Goal: Task Accomplishment & Management: Use online tool/utility

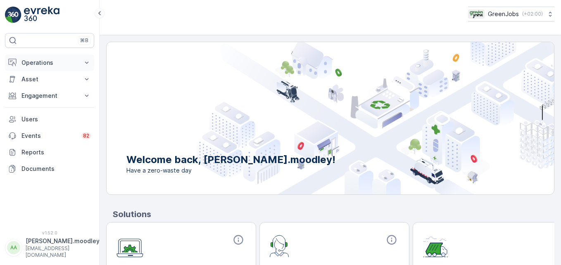
click at [87, 62] on icon at bounding box center [87, 63] width 8 height 8
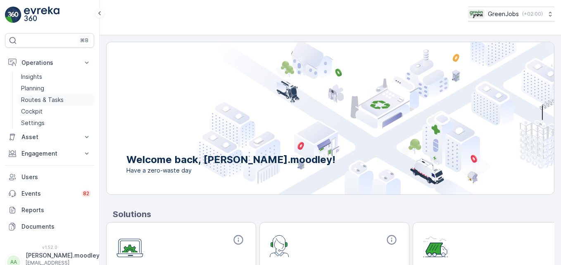
click at [43, 97] on p "Routes & Tasks" at bounding box center [42, 100] width 43 height 8
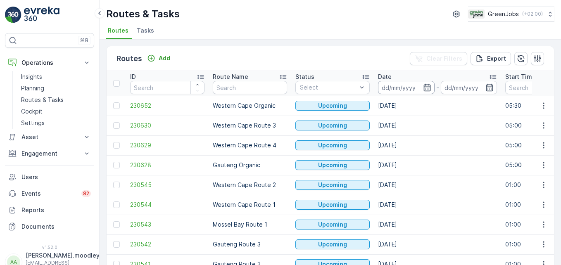
click at [388, 88] on input at bounding box center [406, 87] width 57 height 13
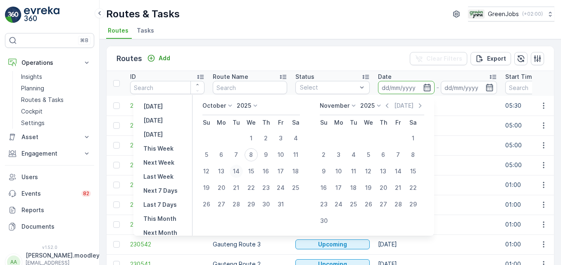
click at [239, 171] on div "14" at bounding box center [236, 171] width 13 height 13
type input "[DATE]"
click at [239, 171] on div "14" at bounding box center [236, 171] width 13 height 13
type input "[DATE]"
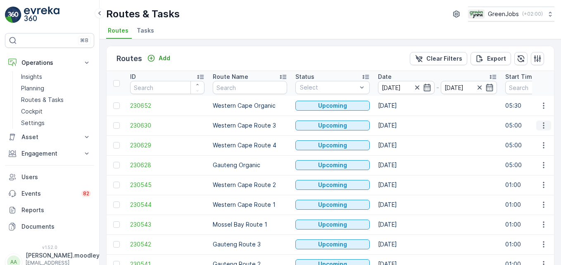
click at [401, 125] on icon "button" at bounding box center [543, 125] width 8 height 8
click at [401, 139] on span "See More Details" at bounding box center [524, 138] width 48 height 8
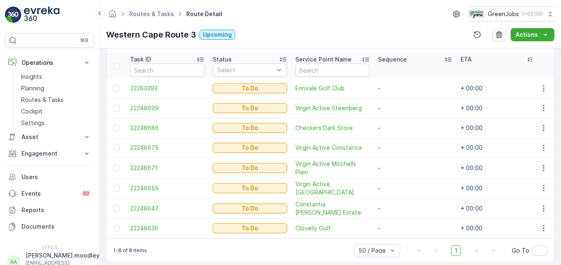
scroll to position [231, 0]
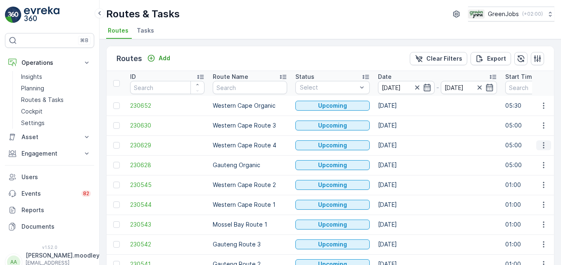
click at [401, 143] on icon "button" at bounding box center [543, 145] width 8 height 8
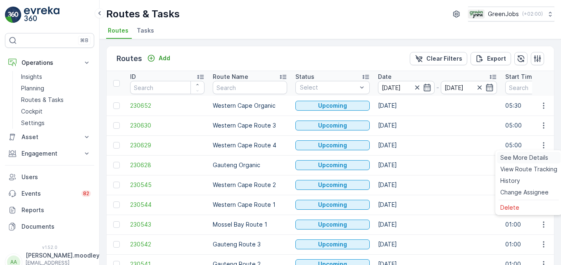
click at [401, 159] on span "See More Details" at bounding box center [524, 158] width 48 height 8
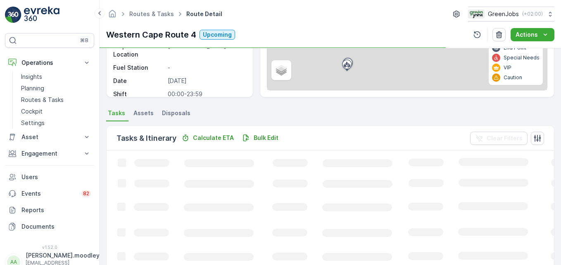
scroll to position [124, 0]
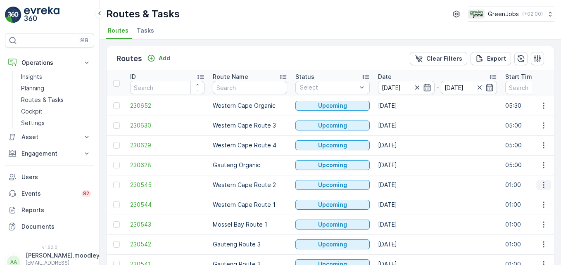
click at [401, 183] on icon "button" at bounding box center [543, 185] width 8 height 8
click at [401, 197] on span "See More Details" at bounding box center [524, 197] width 48 height 8
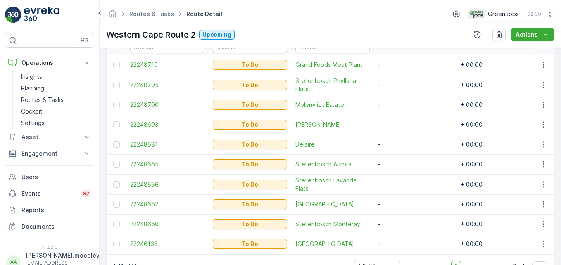
scroll to position [230, 0]
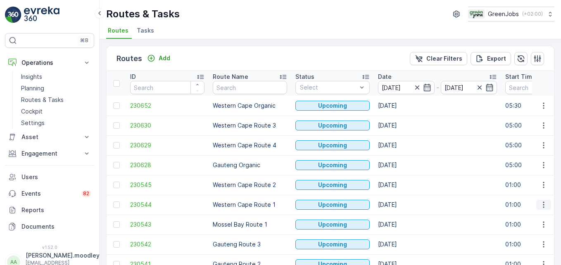
click at [401, 206] on button "button" at bounding box center [543, 205] width 15 height 10
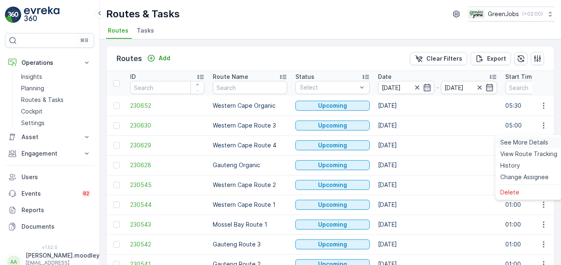
click at [401, 143] on span "See More Details" at bounding box center [524, 142] width 48 height 8
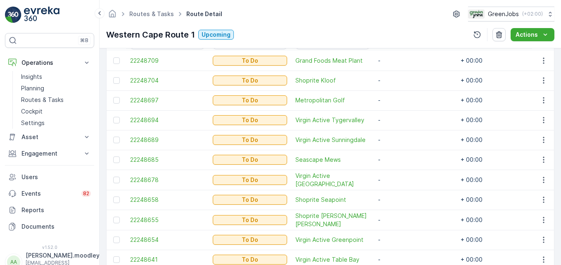
scroll to position [206, 0]
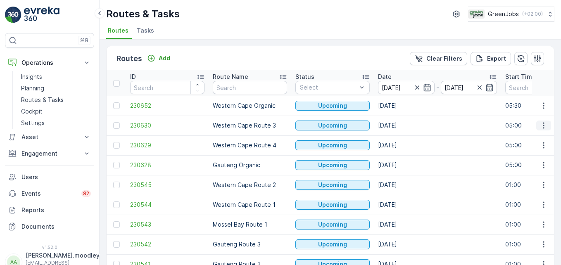
click at [401, 125] on icon "button" at bounding box center [543, 125] width 8 height 8
click at [401, 138] on span "See More Details" at bounding box center [524, 138] width 48 height 8
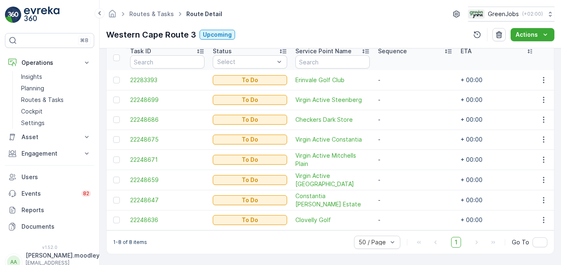
scroll to position [107, 0]
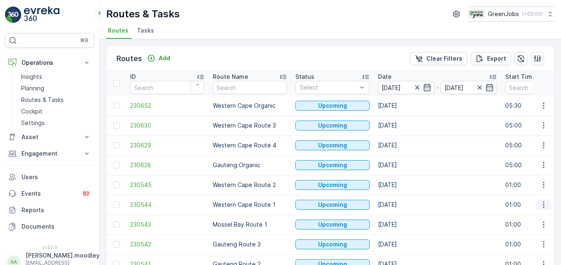
click at [401, 205] on icon "button" at bounding box center [543, 205] width 8 height 8
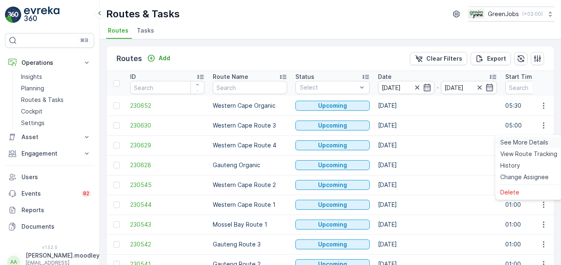
click at [401, 139] on span "See More Details" at bounding box center [524, 142] width 48 height 8
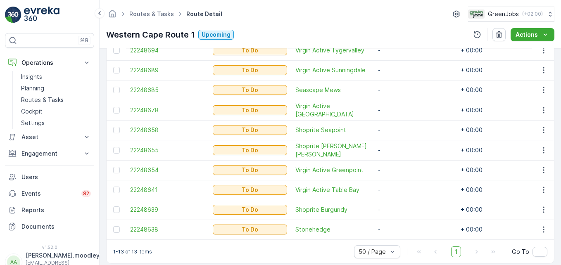
scroll to position [326, 0]
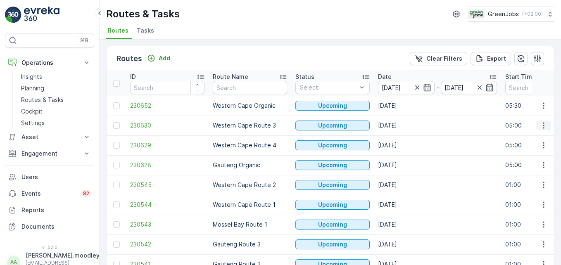
click at [401, 126] on icon "button" at bounding box center [542, 126] width 1 height 6
click at [401, 138] on span "See More Details" at bounding box center [524, 138] width 48 height 8
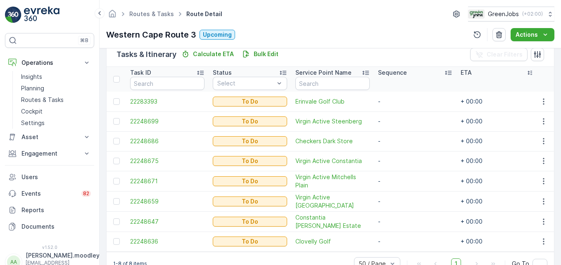
scroll to position [231, 0]
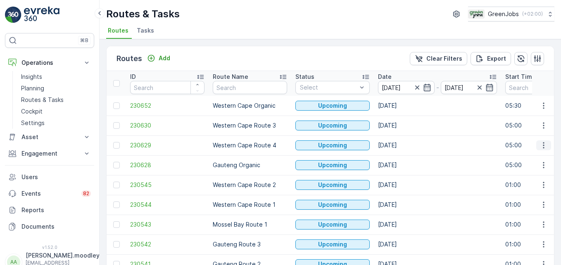
click at [401, 142] on button "button" at bounding box center [543, 145] width 15 height 10
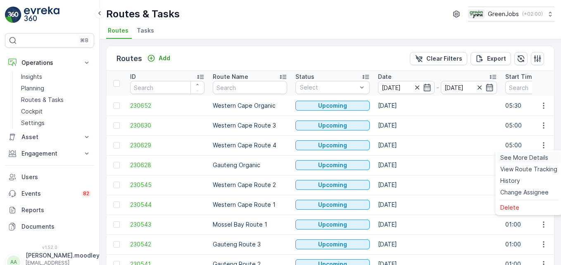
click at [401, 156] on span "See More Details" at bounding box center [524, 158] width 48 height 8
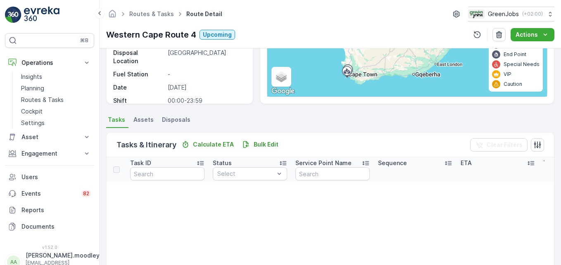
scroll to position [165, 0]
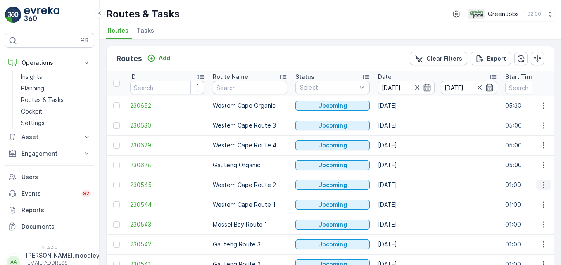
click at [401, 187] on icon "button" at bounding box center [543, 185] width 8 height 8
click at [401, 198] on span "See More Details" at bounding box center [524, 197] width 48 height 8
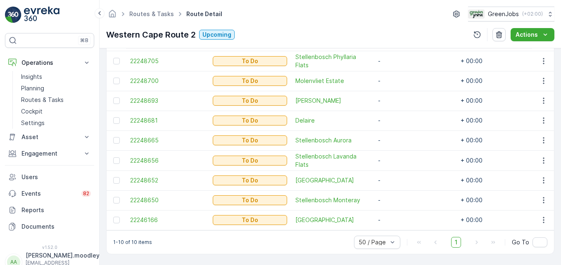
scroll to position [271, 0]
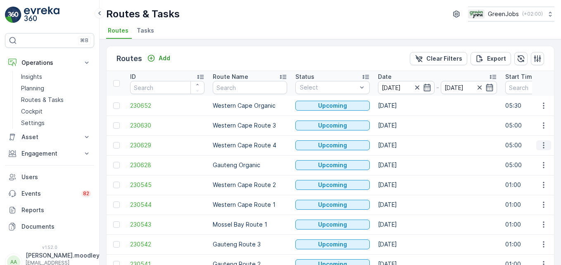
click at [401, 149] on button "button" at bounding box center [543, 145] width 15 height 10
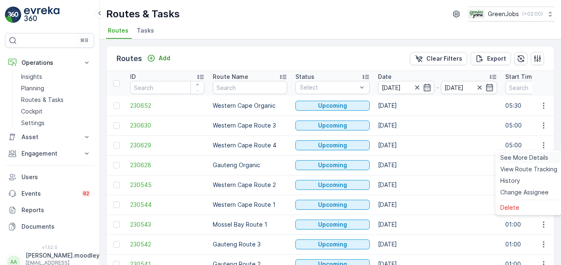
click at [401, 157] on span "See More Details" at bounding box center [524, 158] width 48 height 8
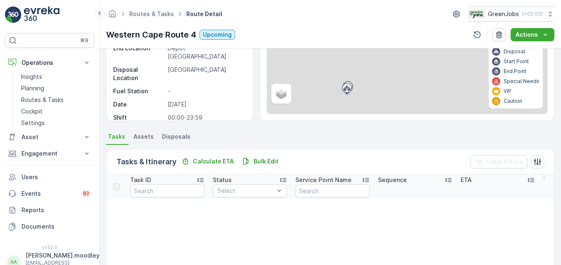
scroll to position [41, 0]
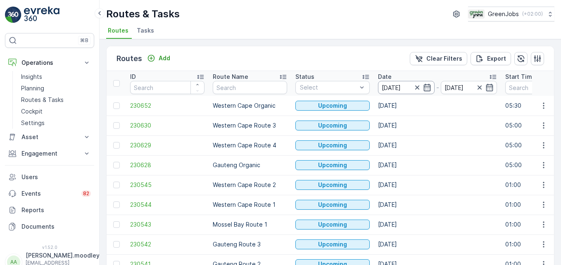
click at [389, 90] on input "[DATE]" at bounding box center [406, 87] width 57 height 13
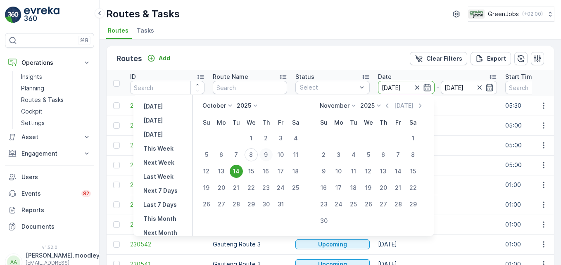
click at [272, 153] on div "9" at bounding box center [265, 154] width 13 height 13
type input "[DATE]"
click at [272, 153] on div "9" at bounding box center [265, 154] width 13 height 13
type input "[DATE]"
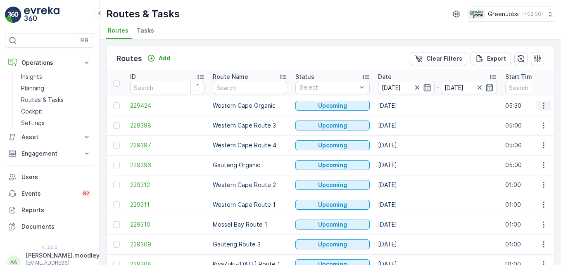
click at [401, 108] on icon "button" at bounding box center [543, 106] width 8 height 8
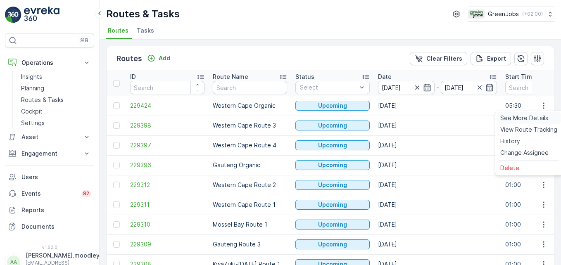
click at [401, 119] on span "See More Details" at bounding box center [524, 118] width 48 height 8
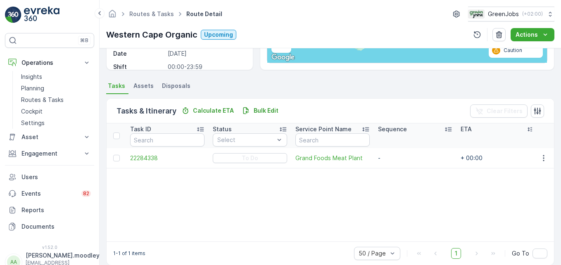
scroll to position [161, 0]
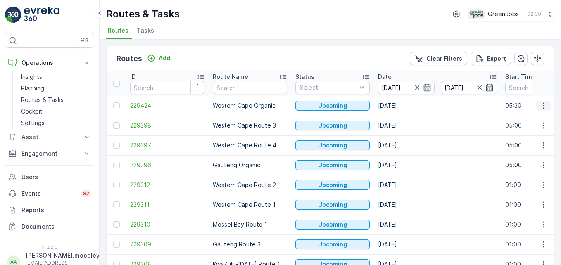
click at [401, 106] on icon "button" at bounding box center [542, 105] width 1 height 6
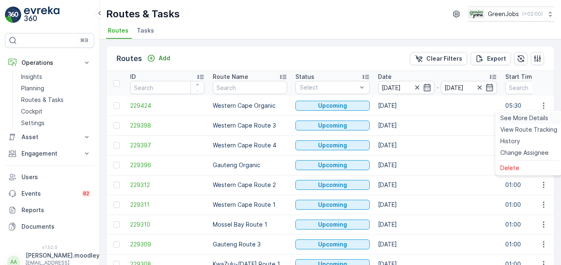
click at [401, 117] on span "See More Details" at bounding box center [524, 118] width 48 height 8
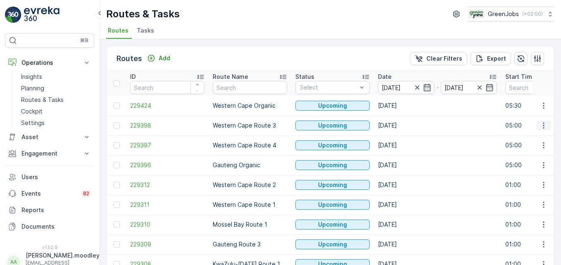
click at [401, 126] on icon "button" at bounding box center [543, 125] width 8 height 8
click at [401, 136] on span "See More Details" at bounding box center [524, 138] width 48 height 8
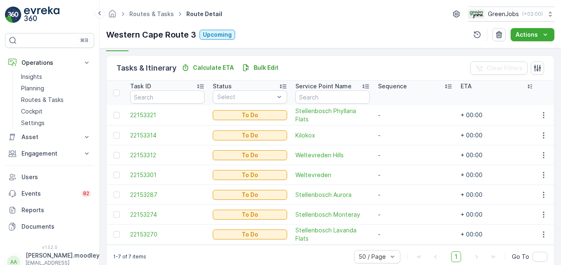
scroll to position [206, 0]
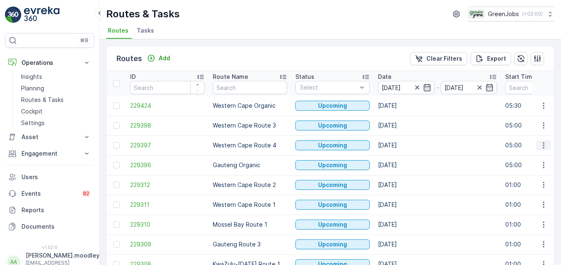
click at [401, 144] on icon "button" at bounding box center [543, 145] width 8 height 8
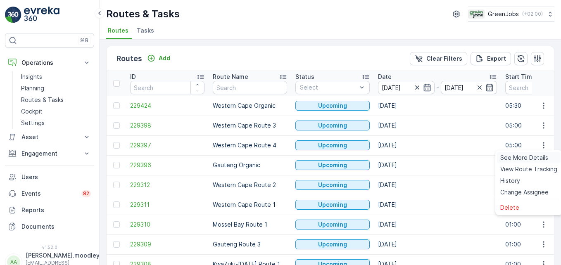
click at [401, 158] on span "See More Details" at bounding box center [524, 158] width 48 height 8
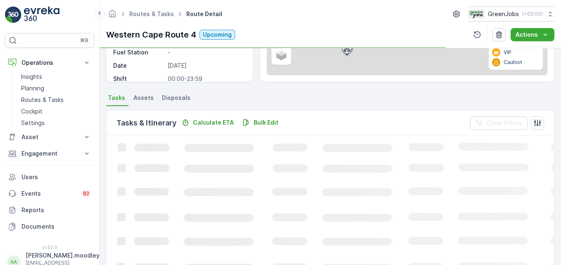
scroll to position [165, 0]
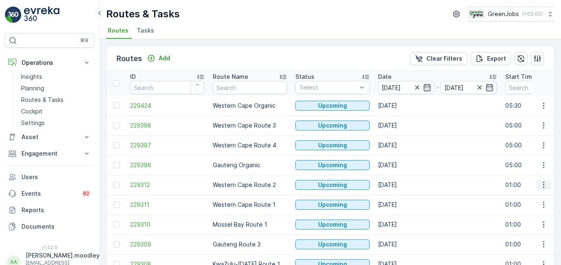
click at [401, 185] on icon "button" at bounding box center [543, 185] width 8 height 8
click at [401, 195] on span "See More Details" at bounding box center [524, 197] width 48 height 8
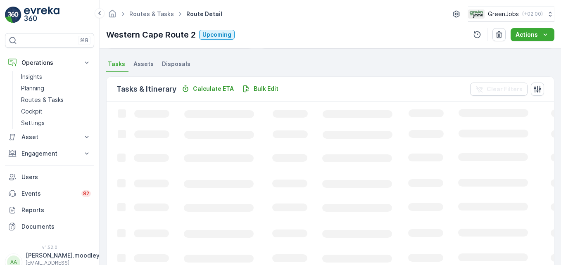
scroll to position [206, 0]
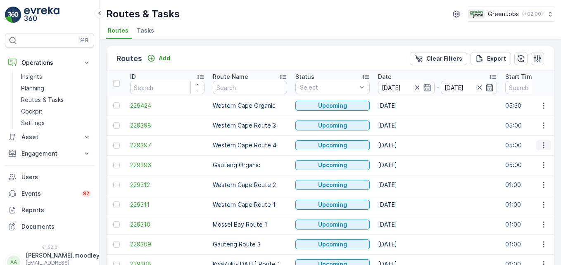
click at [401, 147] on icon "button" at bounding box center [543, 145] width 8 height 8
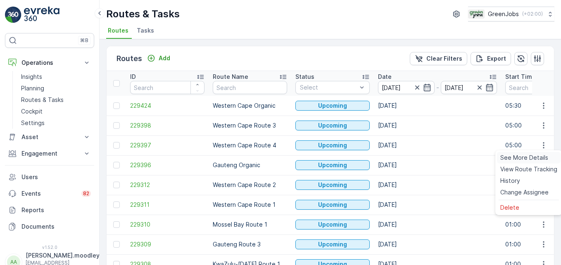
click at [401, 158] on span "See More Details" at bounding box center [524, 158] width 48 height 8
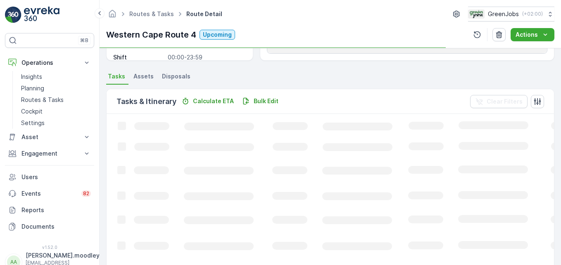
scroll to position [165, 0]
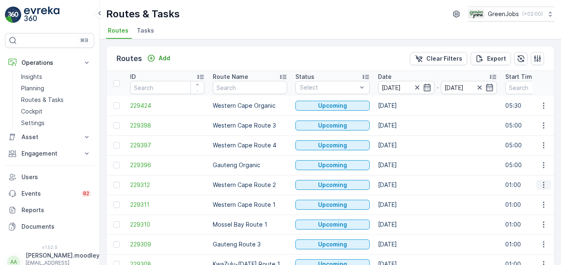
click at [401, 188] on icon "button" at bounding box center [543, 185] width 8 height 8
click at [401, 195] on span "See More Details" at bounding box center [524, 197] width 48 height 8
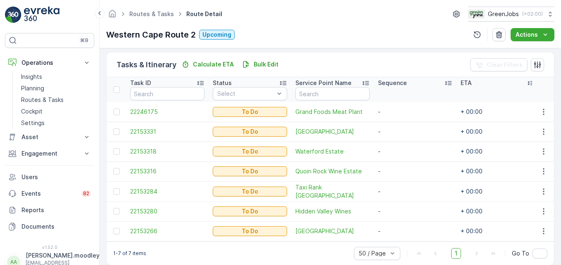
scroll to position [206, 0]
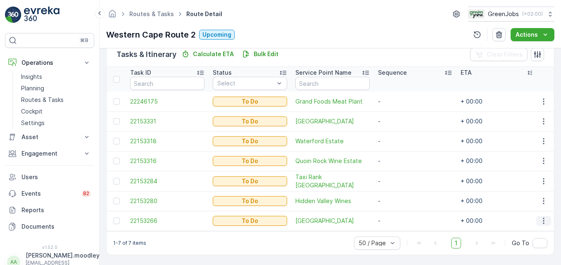
click at [401, 220] on icon "button" at bounding box center [543, 221] width 8 height 8
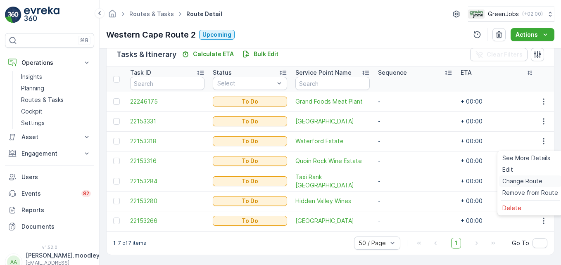
click at [401, 182] on span "Change Route" at bounding box center [522, 181] width 40 height 8
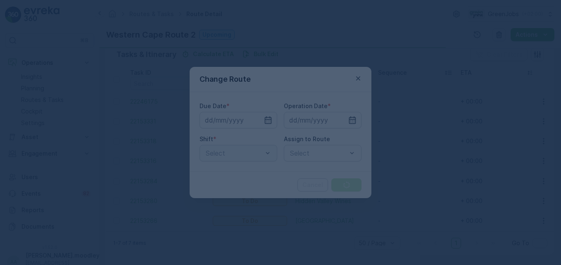
type input "[DATE]"
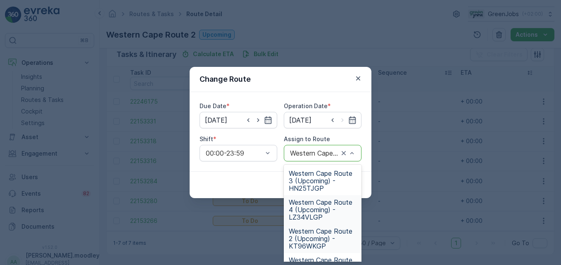
click at [320, 212] on span "Western Cape Route 4 (Upcoming) - LZ34VLGP" at bounding box center [323, 210] width 68 height 22
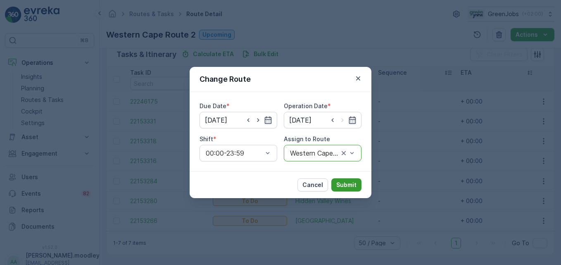
click at [346, 184] on p "Submit" at bounding box center [346, 185] width 20 height 8
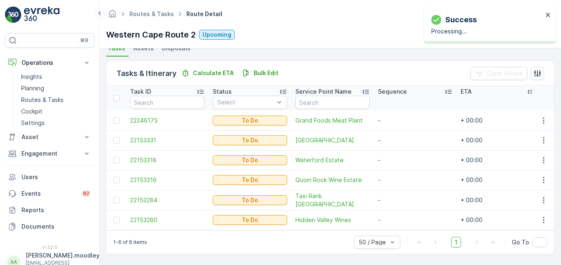
scroll to position [191, 0]
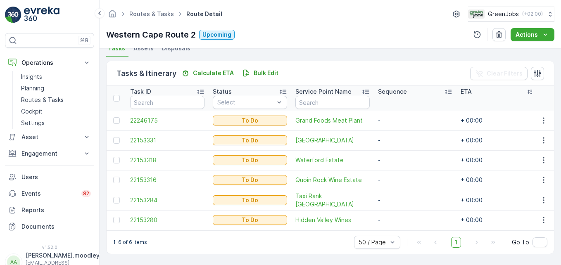
drag, startPoint x: 541, startPoint y: 196, endPoint x: 542, endPoint y: 201, distance: 4.8
click at [401, 197] on icon "button" at bounding box center [542, 200] width 1 height 6
click at [401, 156] on span "Change Route" at bounding box center [522, 157] width 40 height 8
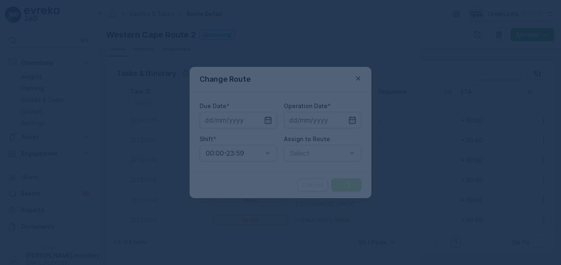
type input "[DATE]"
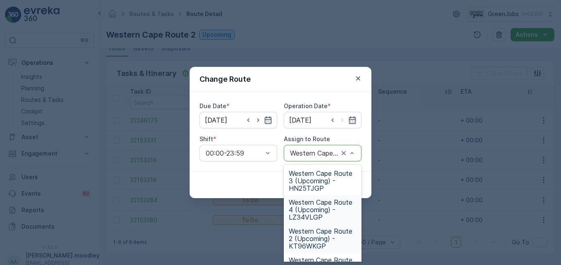
click at [312, 213] on span "Western Cape Route 4 (Upcoming) - LZ34VLGP" at bounding box center [323, 210] width 68 height 22
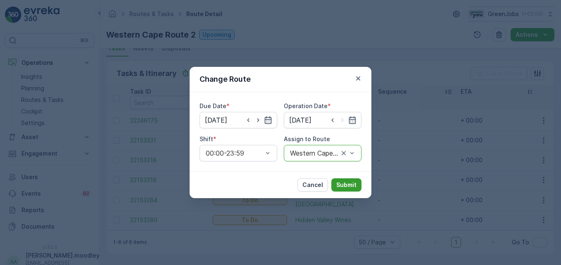
click at [352, 181] on p "Submit" at bounding box center [346, 185] width 20 height 8
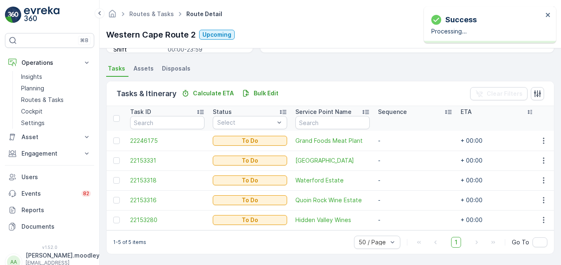
scroll to position [171, 0]
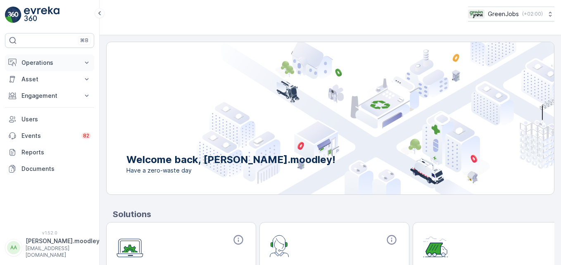
click at [88, 62] on icon at bounding box center [87, 63] width 4 height 2
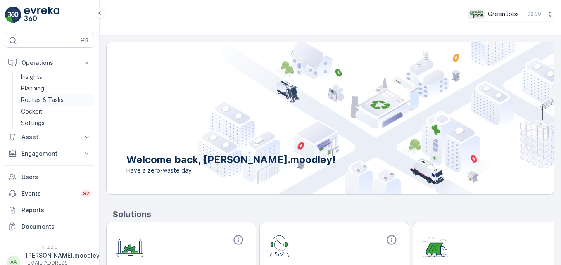
click at [42, 99] on p "Routes & Tasks" at bounding box center [42, 100] width 43 height 8
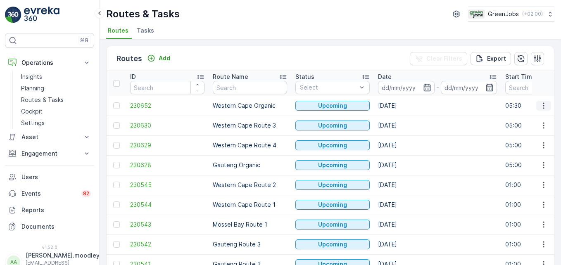
click at [401, 103] on icon "button" at bounding box center [543, 106] width 8 height 8
click at [401, 123] on td "[DATE]" at bounding box center [437, 126] width 127 height 20
click at [391, 85] on input at bounding box center [406, 87] width 57 height 13
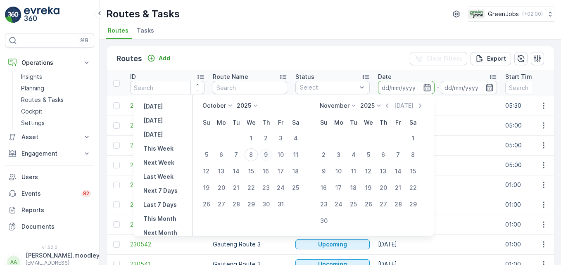
click at [269, 153] on div "9" at bounding box center [265, 154] width 13 height 13
type input "[DATE]"
click at [269, 153] on div "9" at bounding box center [265, 154] width 13 height 13
type input "[DATE]"
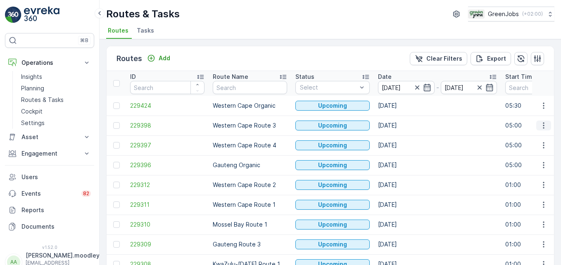
click at [401, 128] on icon "button" at bounding box center [542, 126] width 1 height 6
click at [401, 137] on span "See More Details" at bounding box center [524, 138] width 48 height 8
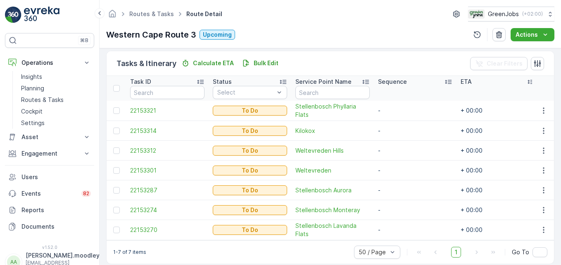
scroll to position [211, 0]
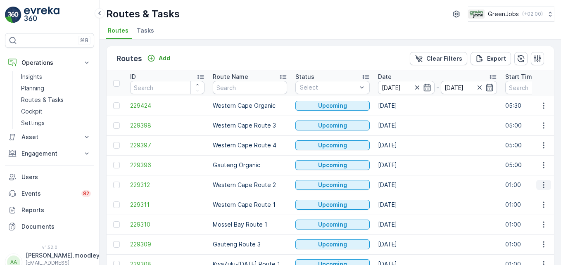
click at [401, 186] on icon "button" at bounding box center [543, 185] width 8 height 8
click at [401, 196] on span "See More Details" at bounding box center [524, 197] width 48 height 8
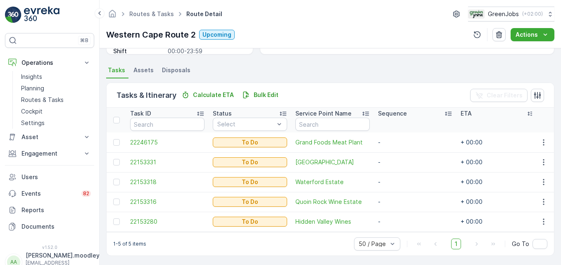
scroll to position [171, 0]
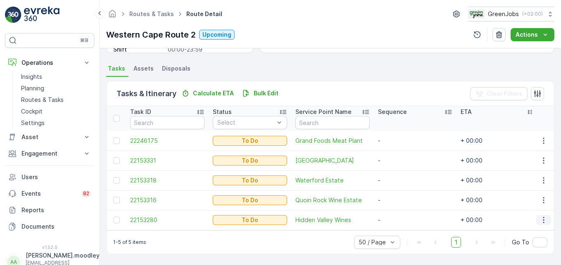
click at [401, 218] on icon "button" at bounding box center [543, 220] width 8 height 8
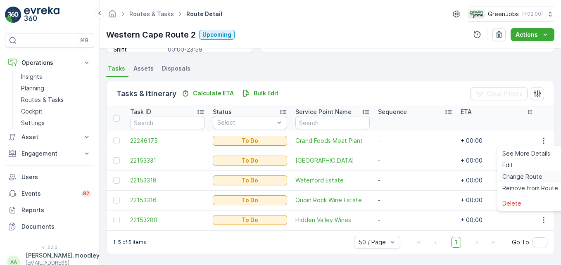
click at [401, 177] on span "Change Route" at bounding box center [522, 177] width 40 height 8
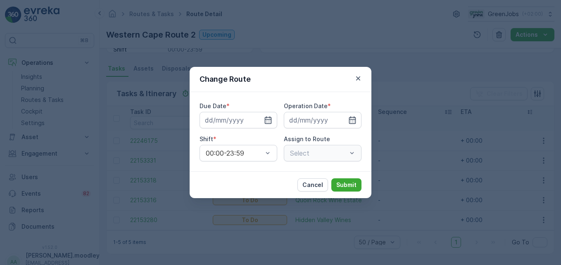
type input "[DATE]"
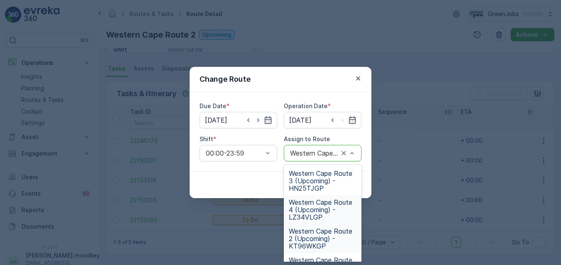
click at [311, 214] on span "Western Cape Route 4 (Upcoming) - LZ34VLGP" at bounding box center [323, 210] width 68 height 22
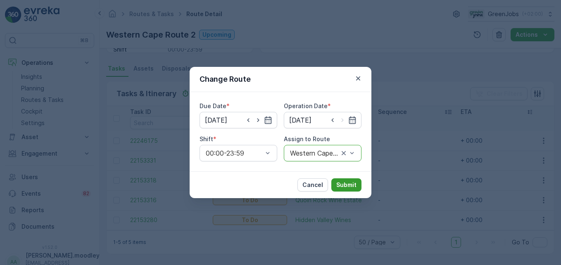
click at [348, 186] on p "Submit" at bounding box center [346, 185] width 20 height 8
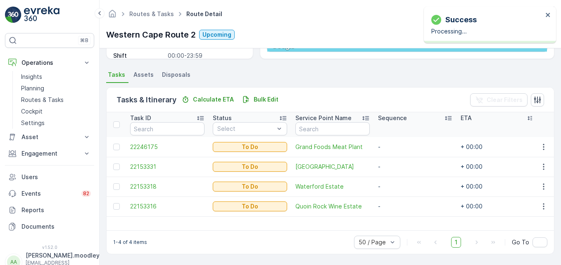
scroll to position [161, 0]
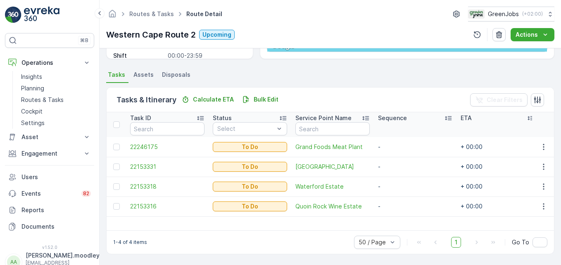
click at [394, 172] on td "-" at bounding box center [415, 167] width 83 height 20
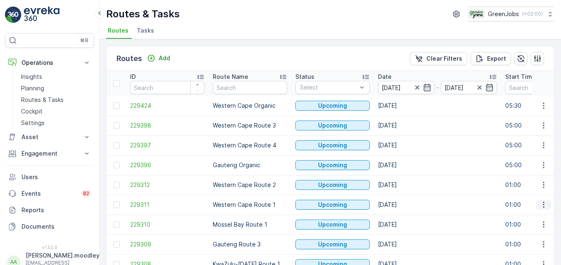
click at [401, 204] on icon "button" at bounding box center [543, 205] width 8 height 8
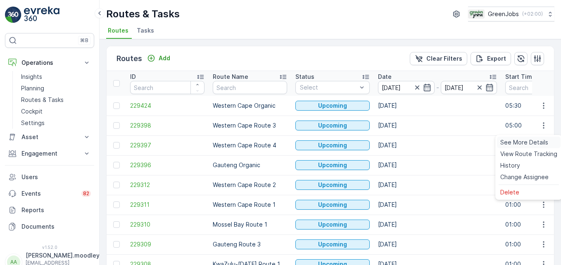
click at [401, 140] on span "See More Details" at bounding box center [524, 142] width 48 height 8
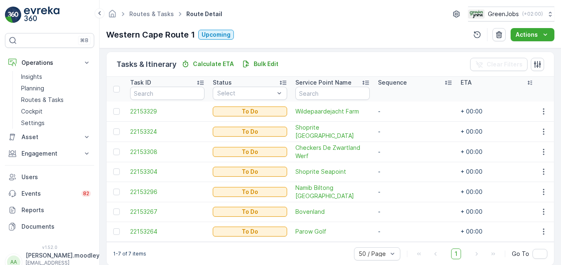
scroll to position [206, 0]
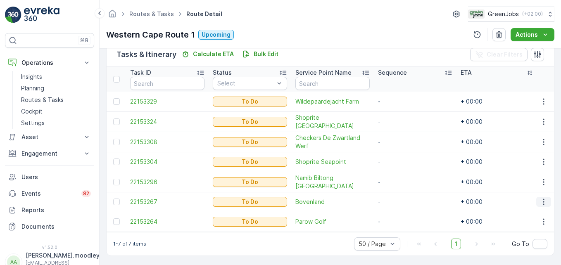
click at [401, 201] on icon "button" at bounding box center [543, 202] width 8 height 8
click at [401, 159] on span "Change Route" at bounding box center [522, 162] width 40 height 8
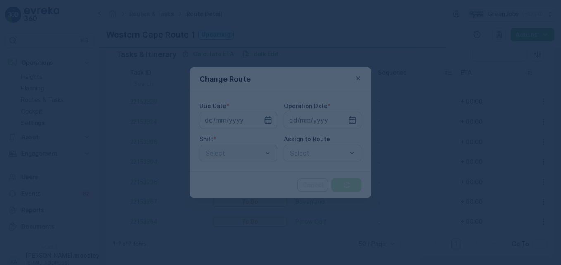
type input "[DATE]"
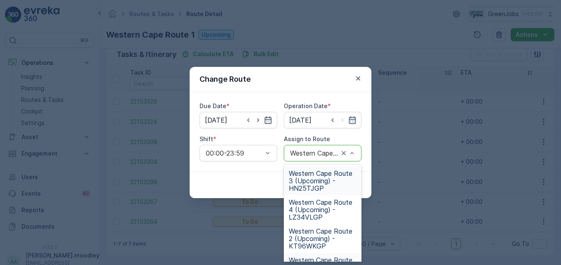
click at [315, 179] on span "Western Cape Route 3 (Upcoming) - HN25TJGP" at bounding box center [323, 181] width 68 height 22
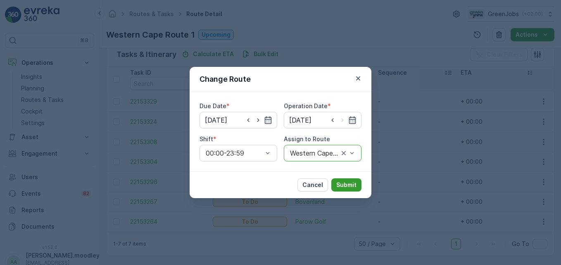
click at [351, 182] on p "Submit" at bounding box center [346, 185] width 20 height 8
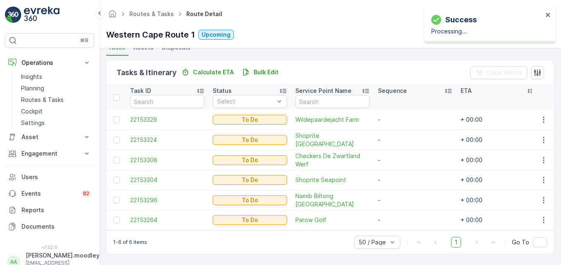
scroll to position [192, 0]
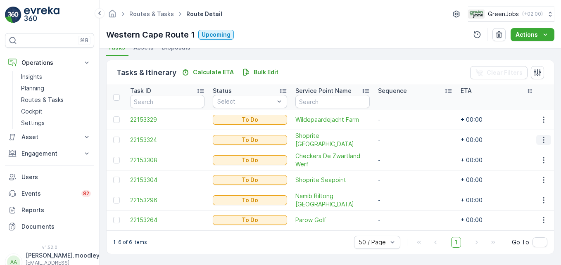
click at [401, 136] on icon "button" at bounding box center [543, 140] width 8 height 8
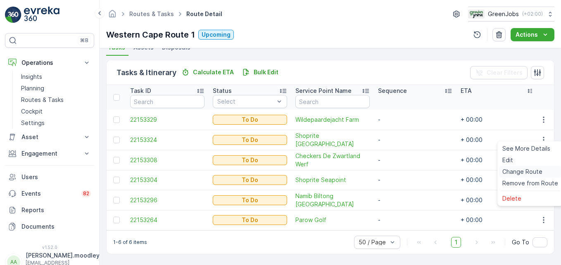
click at [401, 174] on span "Change Route" at bounding box center [522, 172] width 40 height 8
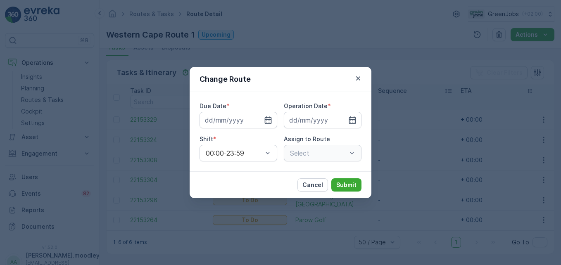
type input "[DATE]"
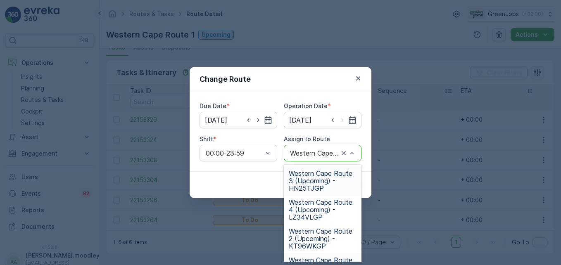
click at [320, 182] on span "Western Cape Route 3 (Upcoming) - HN25TJGP" at bounding box center [323, 181] width 68 height 22
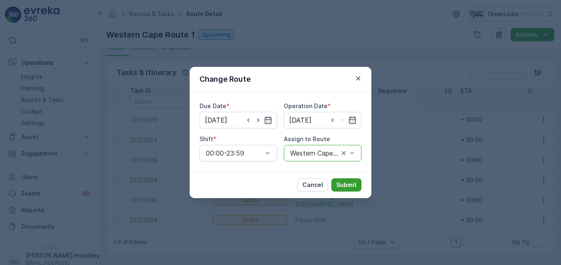
click at [345, 187] on p "Submit" at bounding box center [346, 185] width 20 height 8
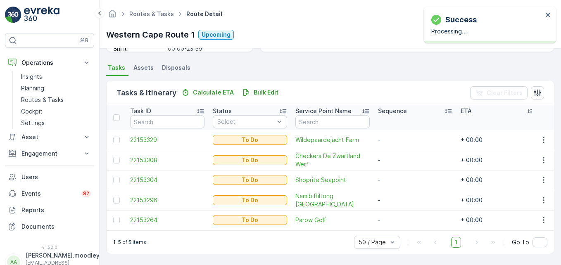
scroll to position [172, 0]
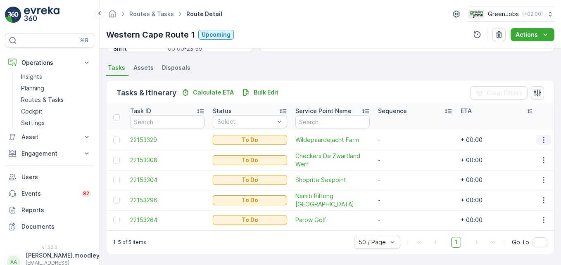
click at [401, 136] on icon "button" at bounding box center [543, 140] width 8 height 8
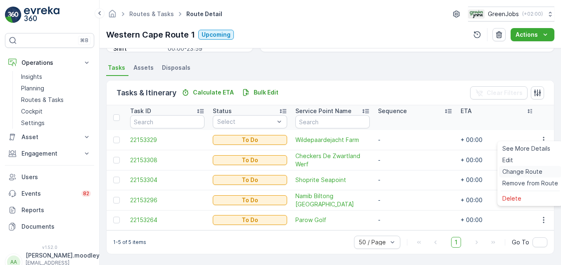
click at [401, 172] on span "Change Route" at bounding box center [522, 172] width 40 height 8
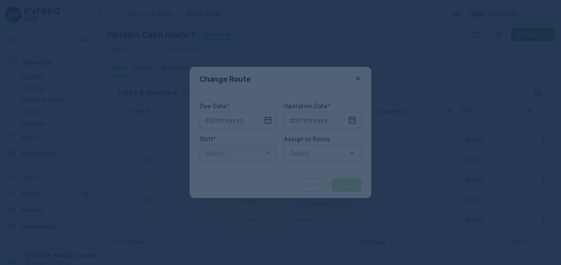
type input "[DATE]"
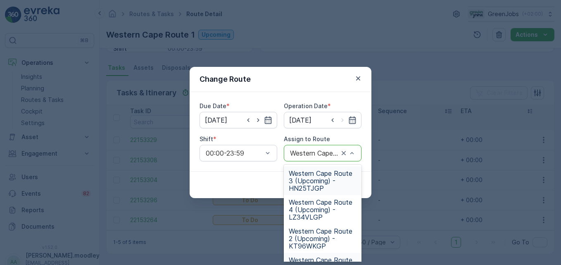
click at [312, 185] on span "Western Cape Route 3 (Upcoming) - HN25TJGP" at bounding box center [323, 181] width 68 height 22
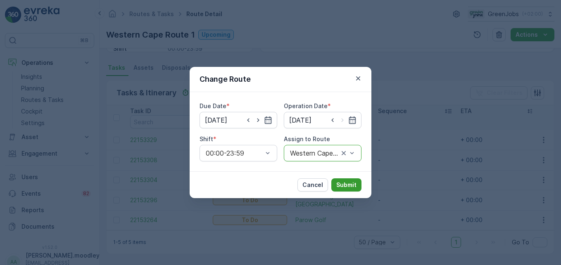
click at [342, 184] on p "Submit" at bounding box center [346, 185] width 20 height 8
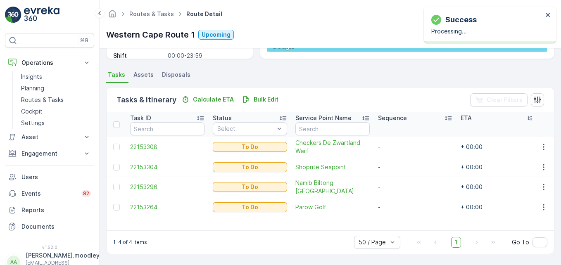
scroll to position [161, 0]
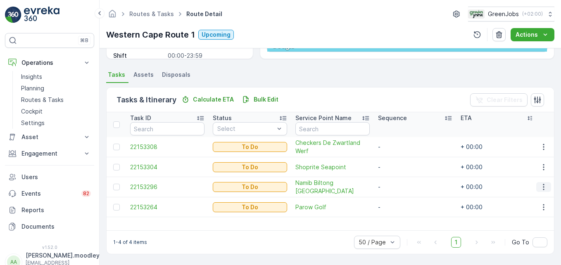
click at [401, 187] on icon "button" at bounding box center [543, 187] width 8 height 8
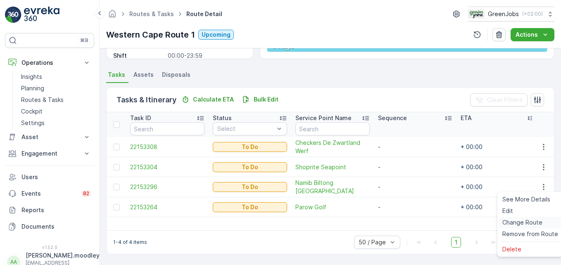
click at [401, 223] on span "Change Route" at bounding box center [522, 222] width 40 height 8
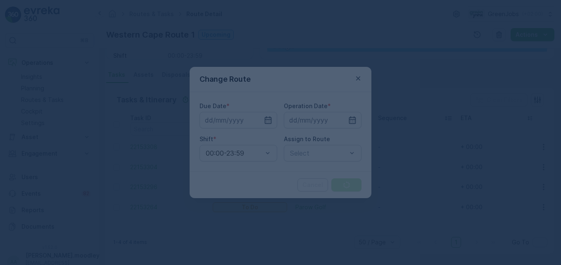
type input "[DATE]"
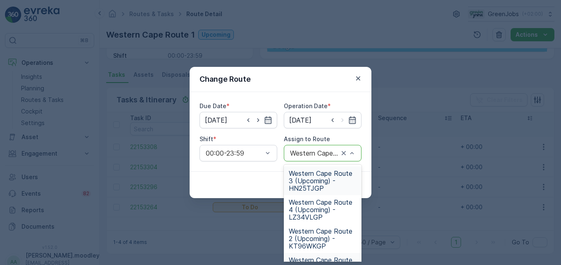
click at [308, 182] on span "Western Cape Route 3 (Upcoming) - HN25TJGP" at bounding box center [323, 181] width 68 height 22
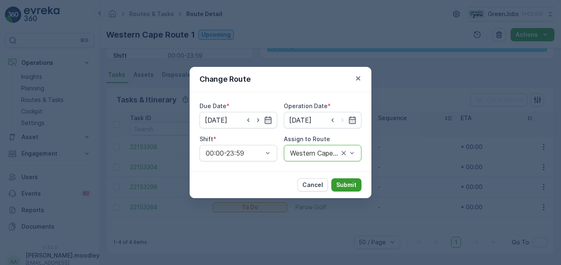
click at [349, 185] on p "Submit" at bounding box center [346, 185] width 20 height 8
